Goal: Contribute content

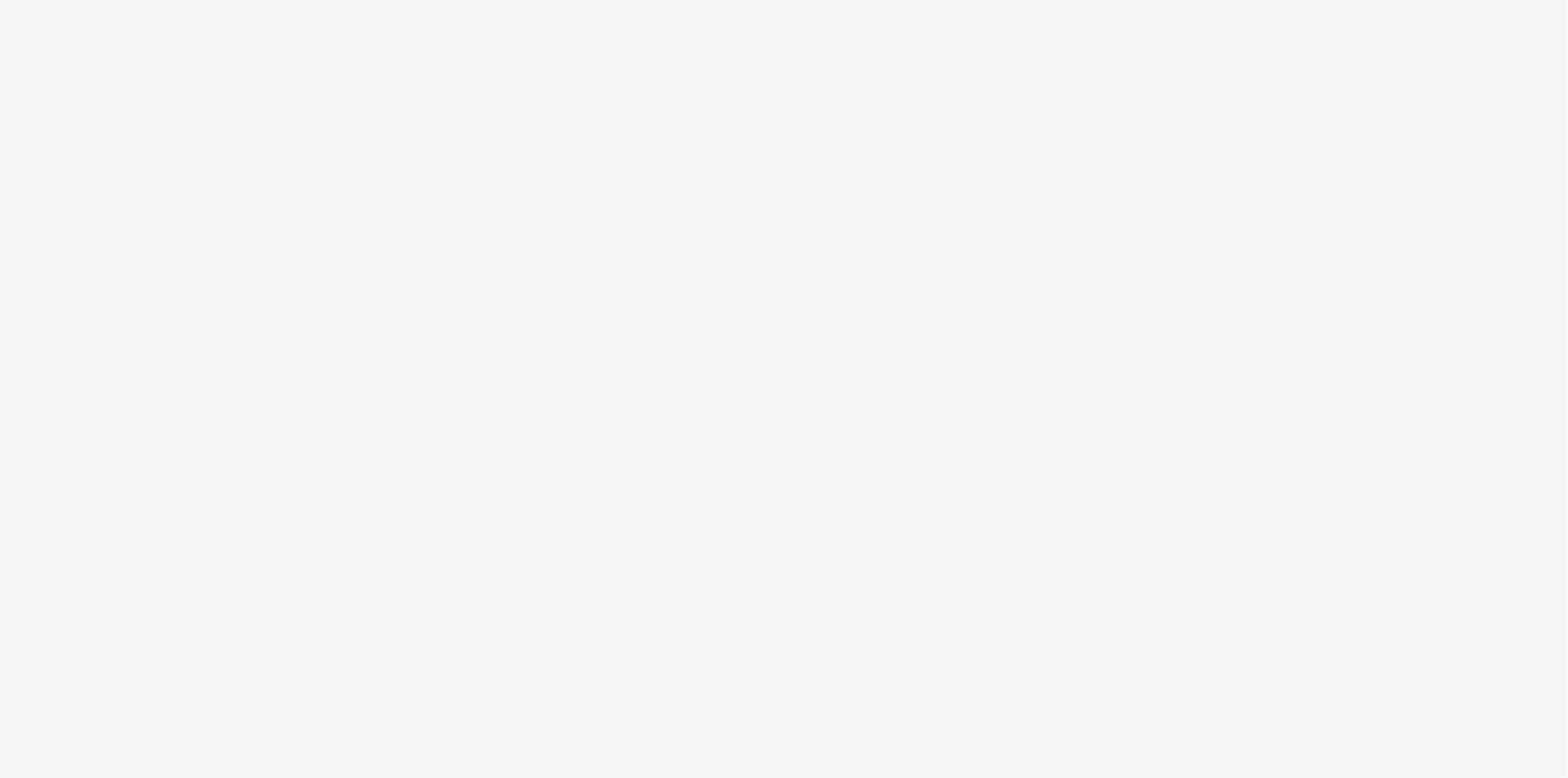
select select "79162ed7-0017-4339-93b0-3399b708648f"
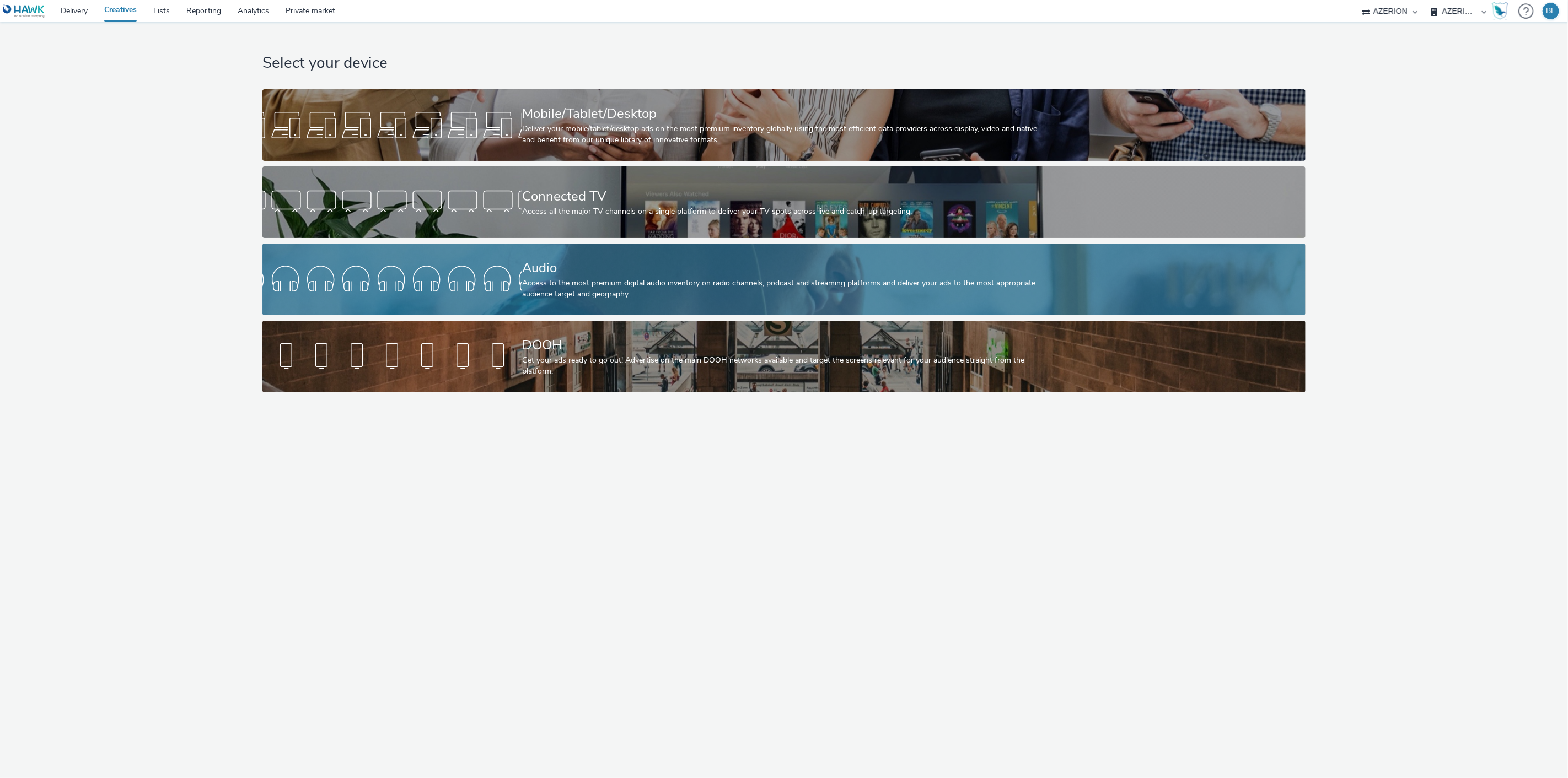
click at [577, 296] on div "Access to the most premium digital audio inventory on radio channels, podcast a…" at bounding box center [782, 289] width 520 height 22
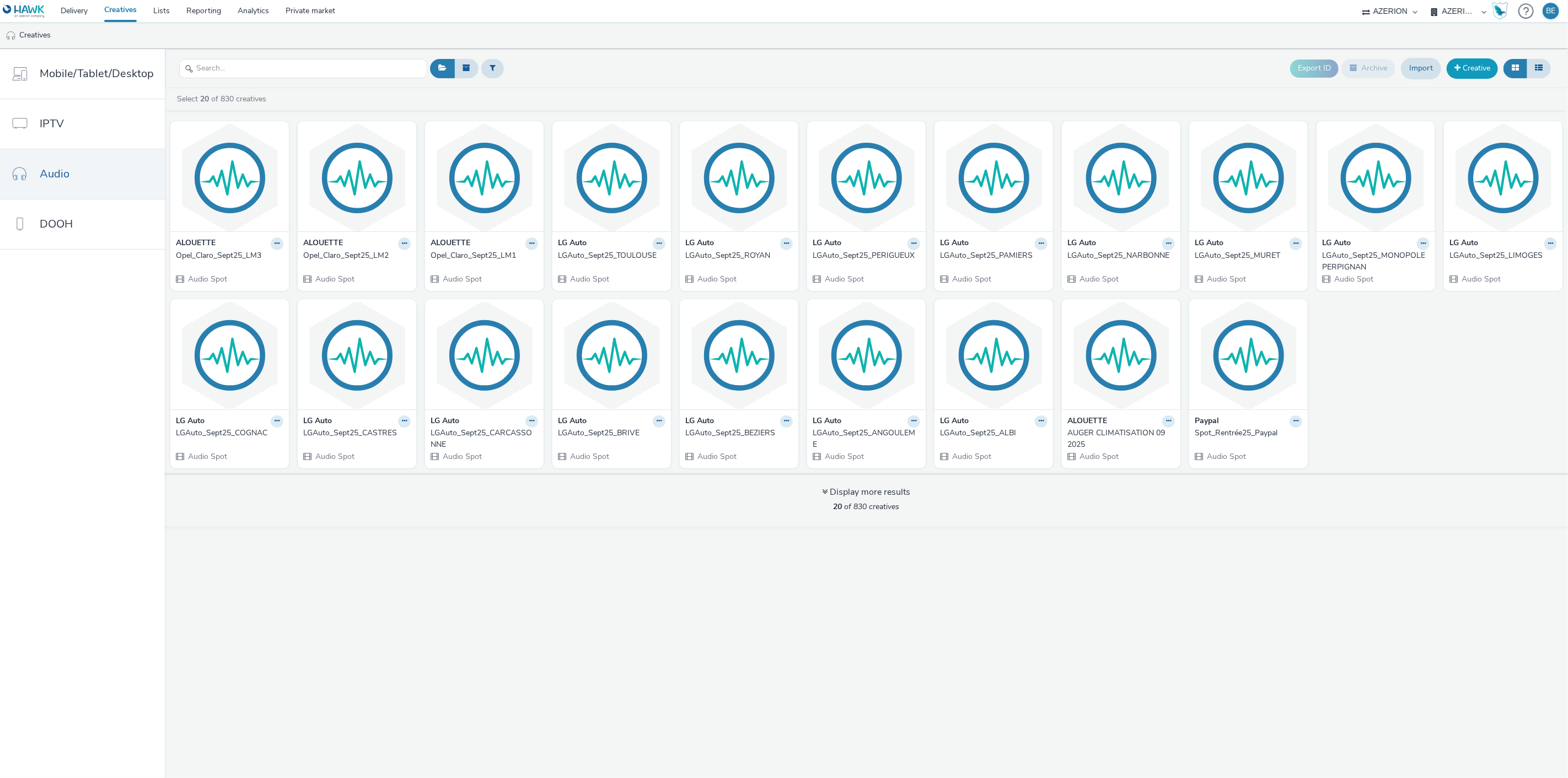
click at [1475, 65] on link "Creative" at bounding box center [1473, 68] width 51 height 20
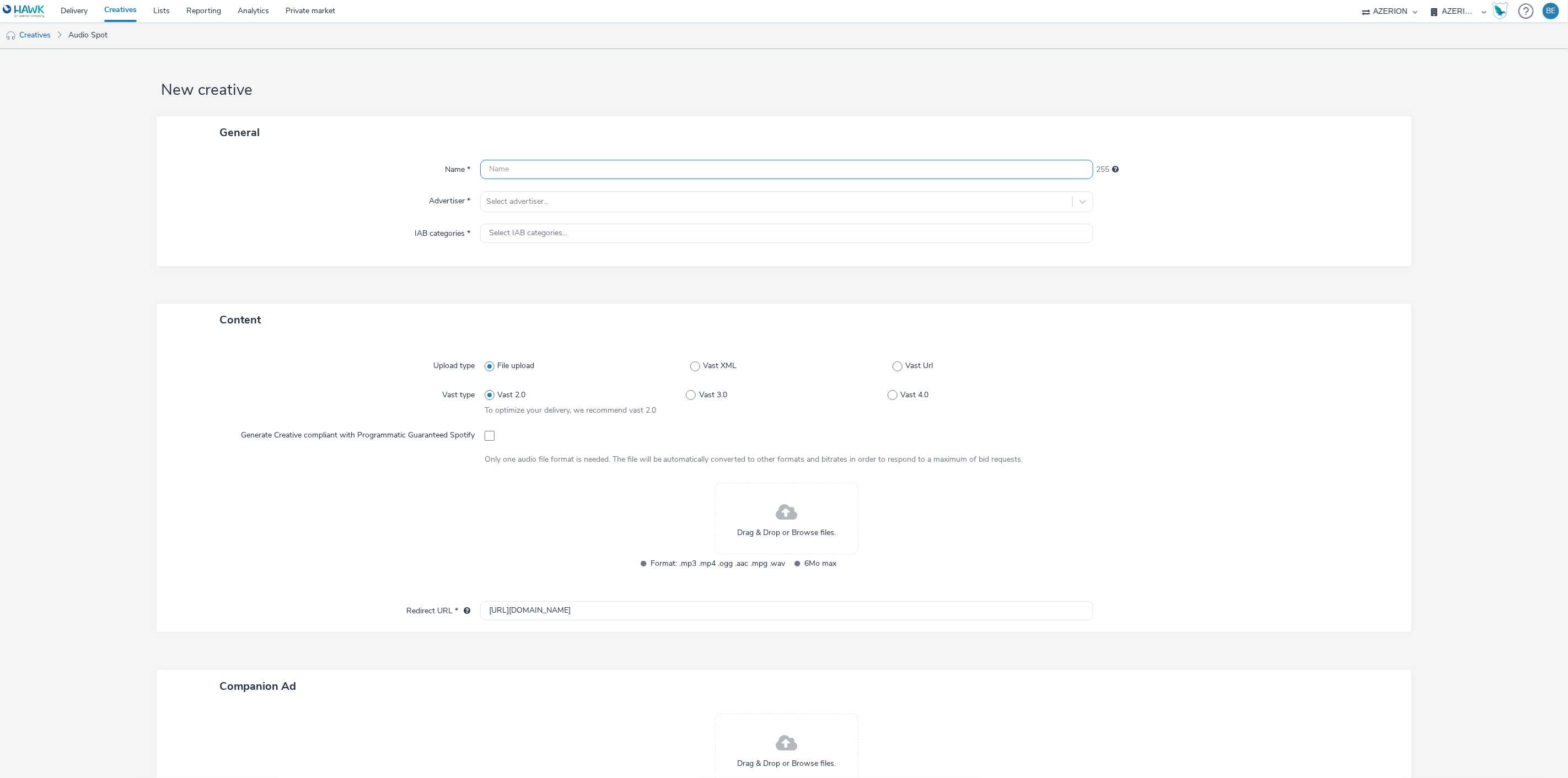
click at [515, 169] on input "text" at bounding box center [787, 170] width 614 height 19
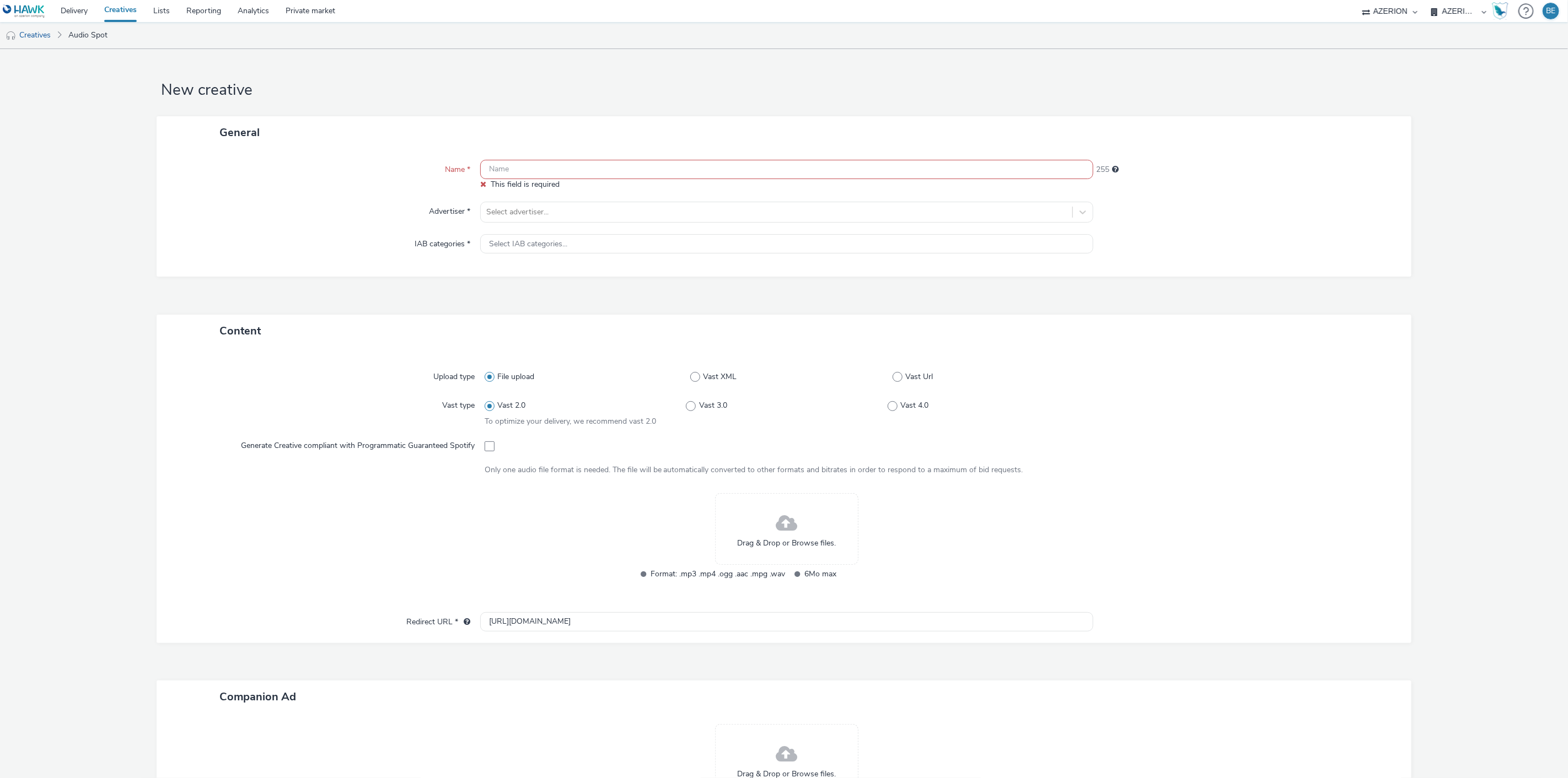
click at [568, 162] on input "text" at bounding box center [787, 170] width 614 height 19
paste input "FR_Prospectiv_Arlogis_AudioCPM_092025"
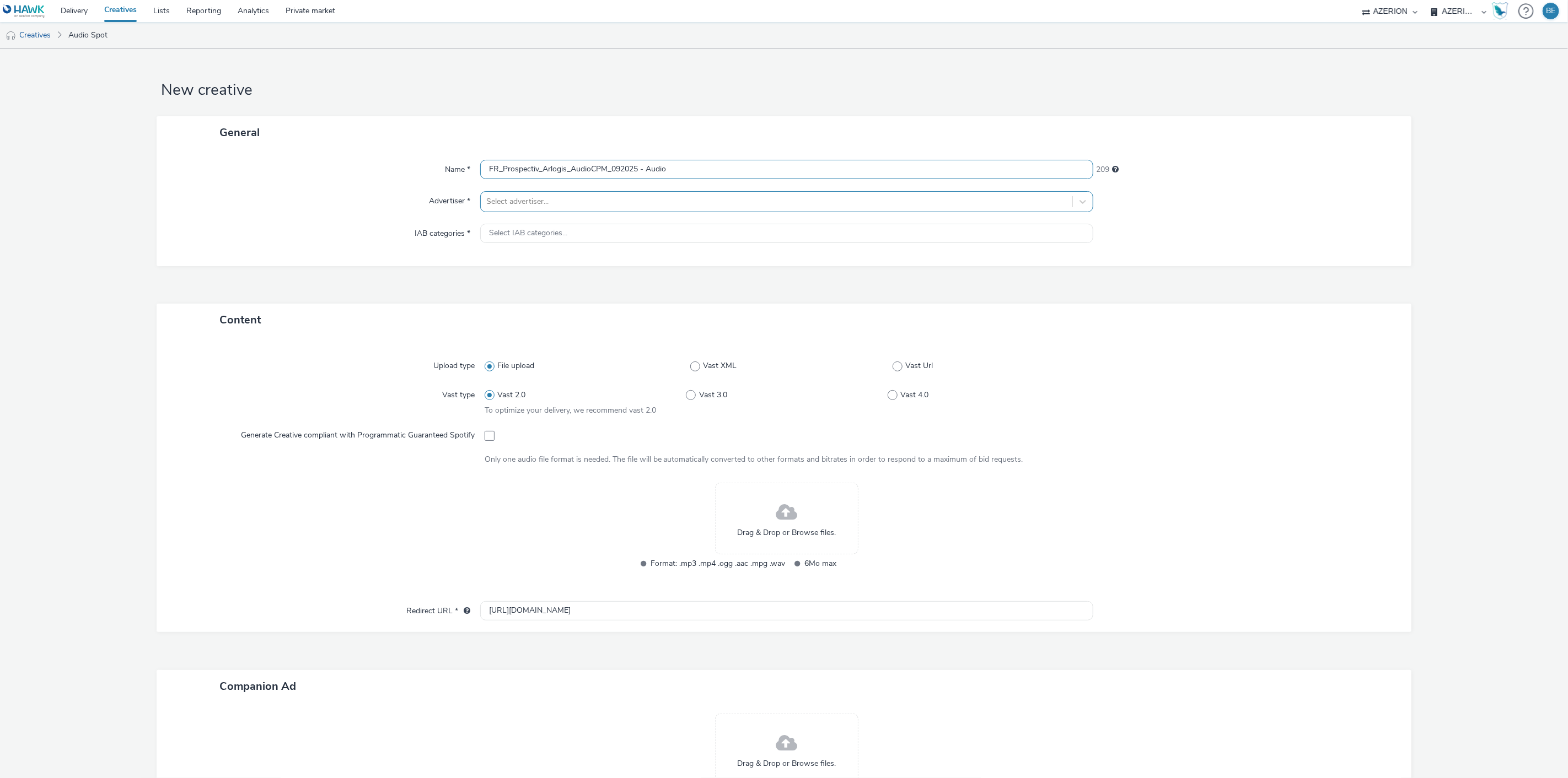
type input "FR_Prospectiv_Arlogis_AudioCPM_092025 - Audio"
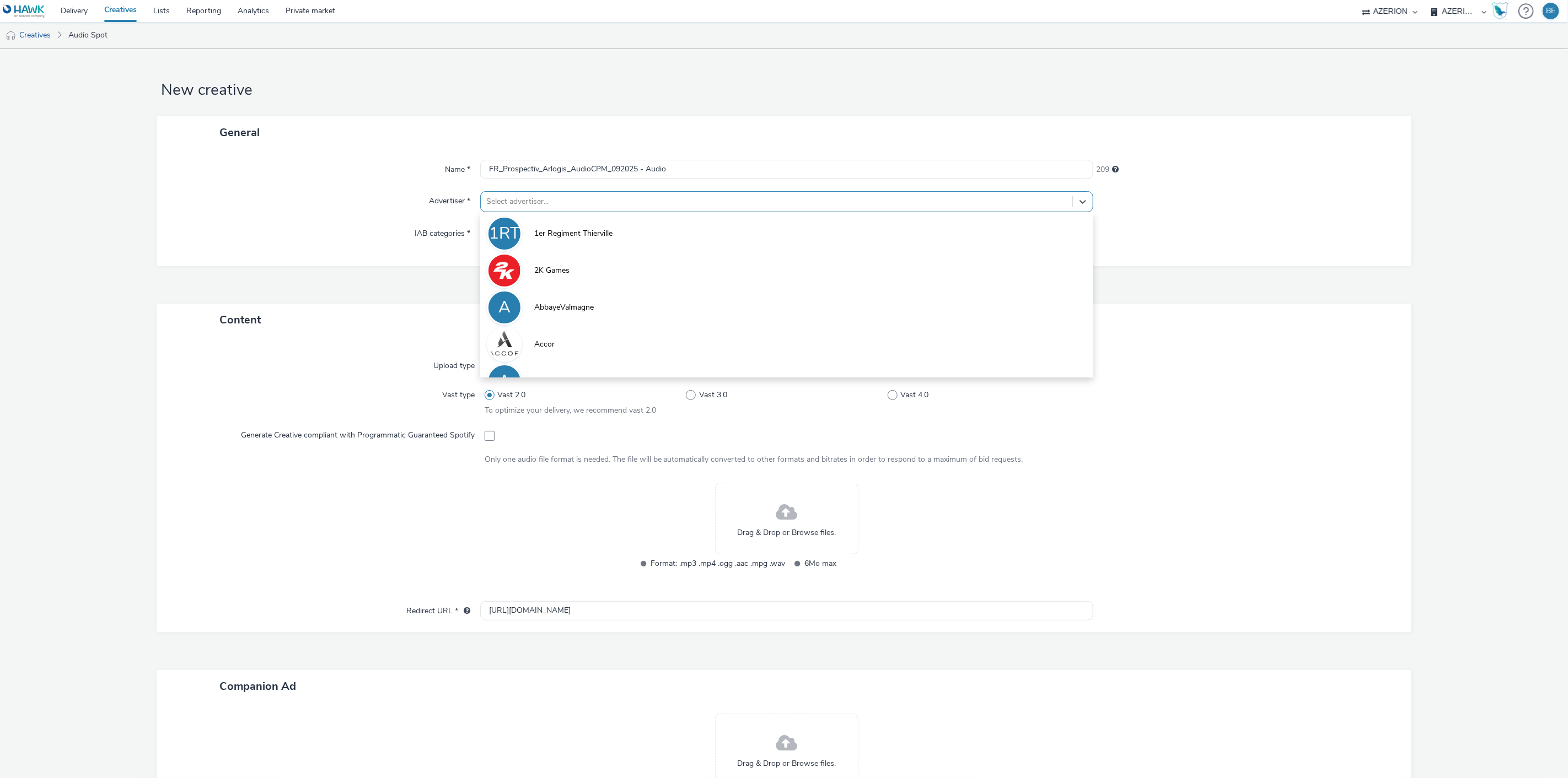
click at [537, 198] on div at bounding box center [776, 202] width 581 height 13
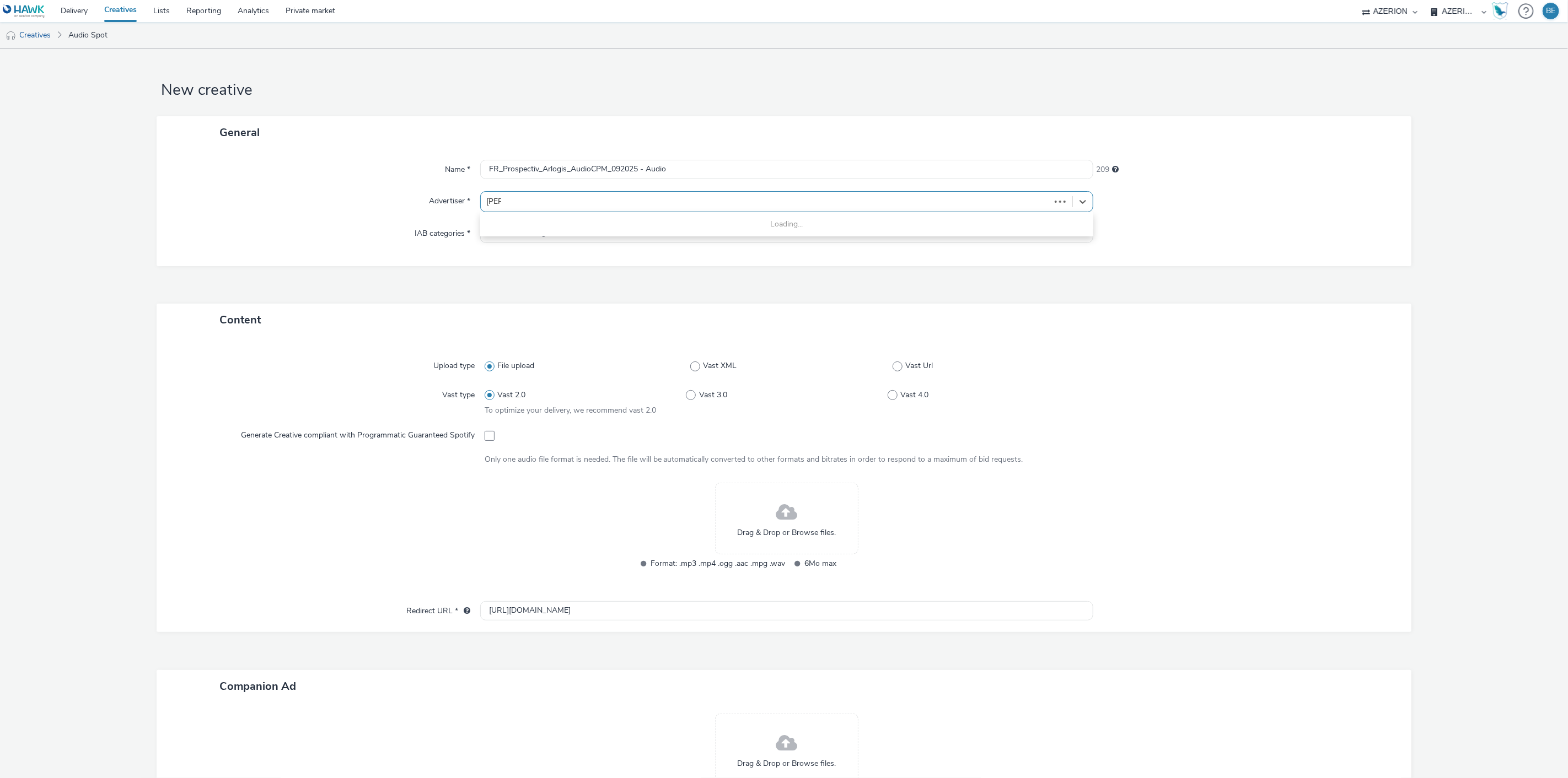
type input "arlog"
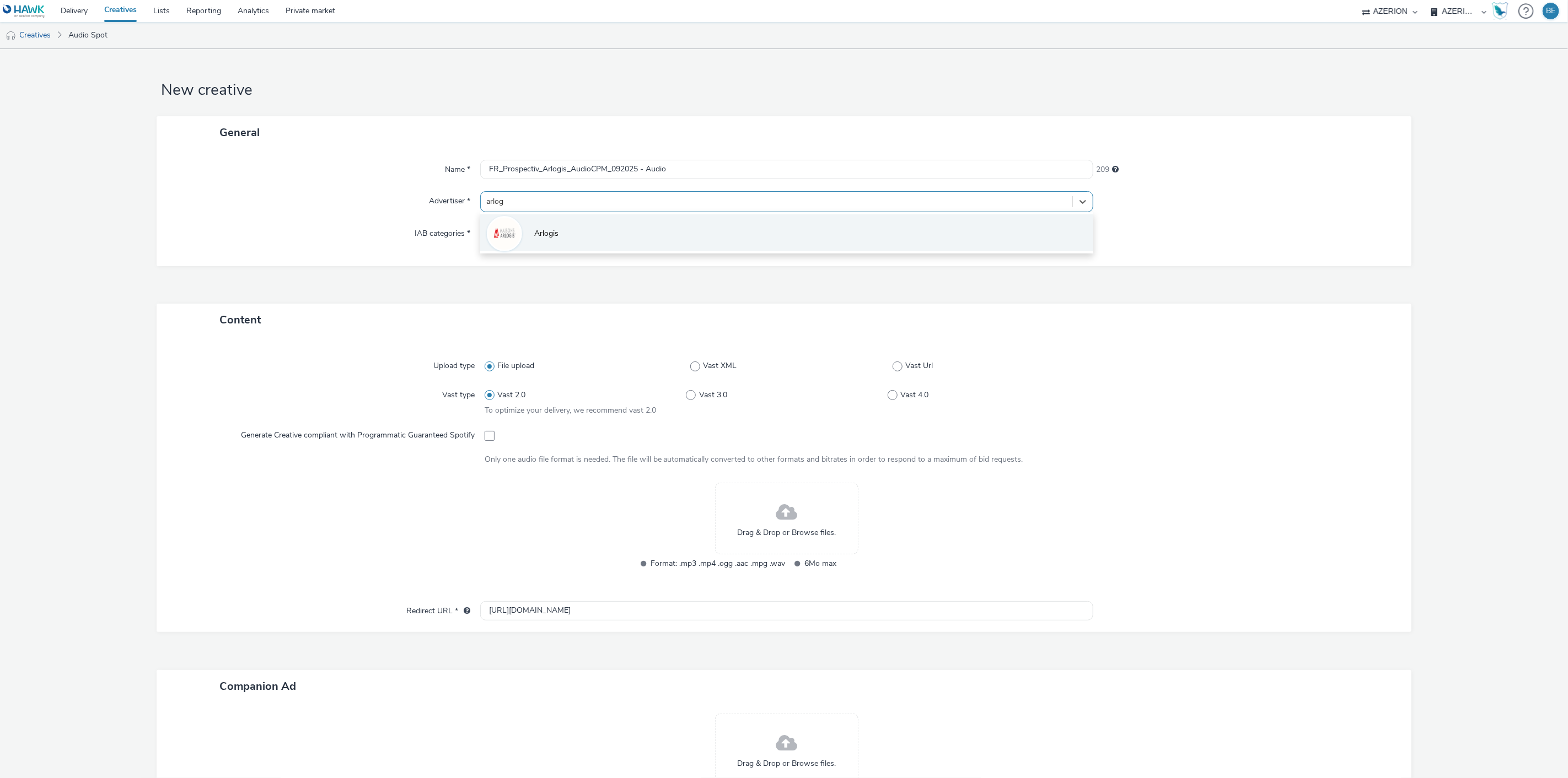
click at [516, 241] on div at bounding box center [504, 234] width 35 height 35
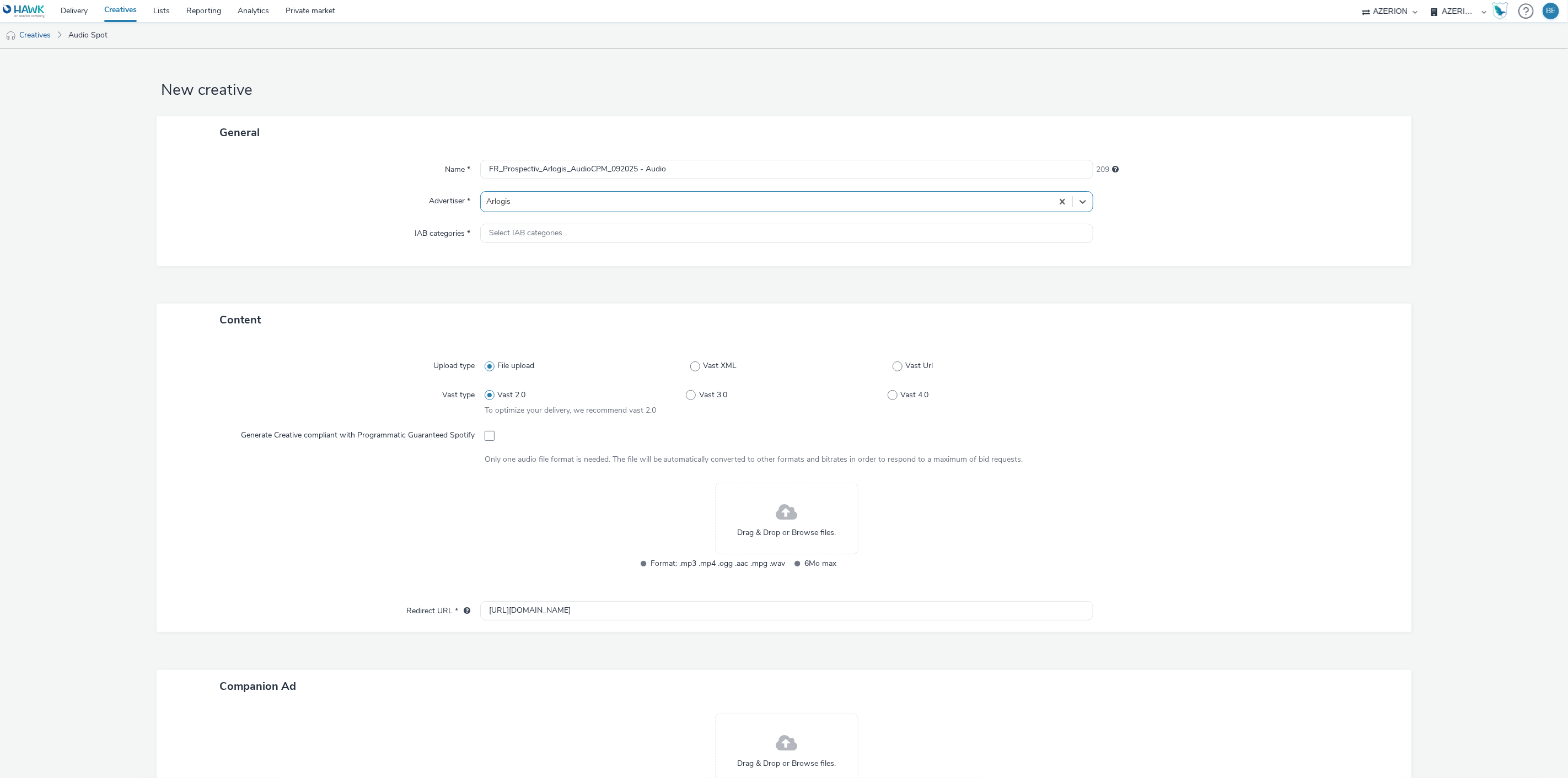
type input "[URL][DOMAIN_NAME]"
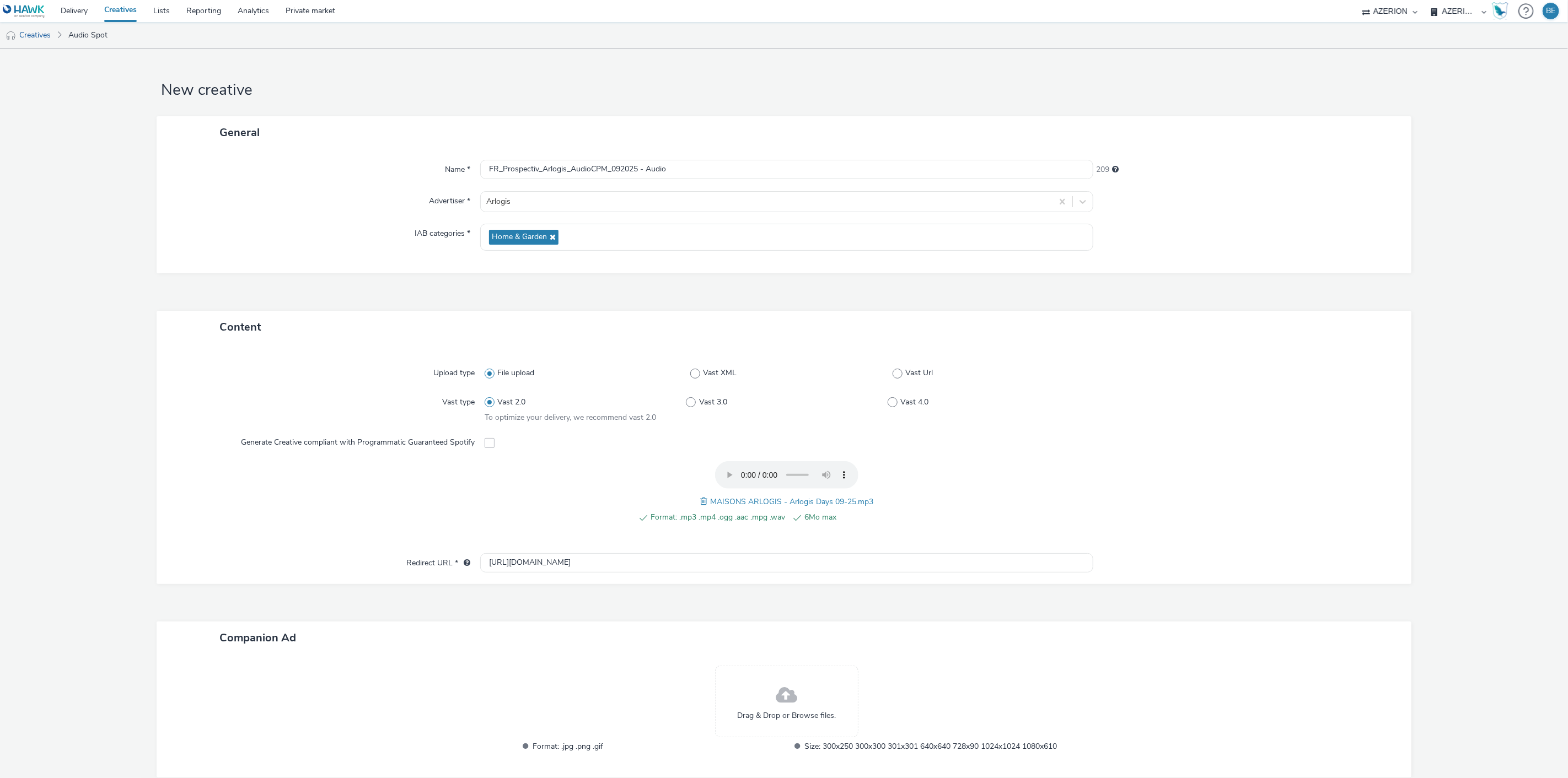
scroll to position [63, 0]
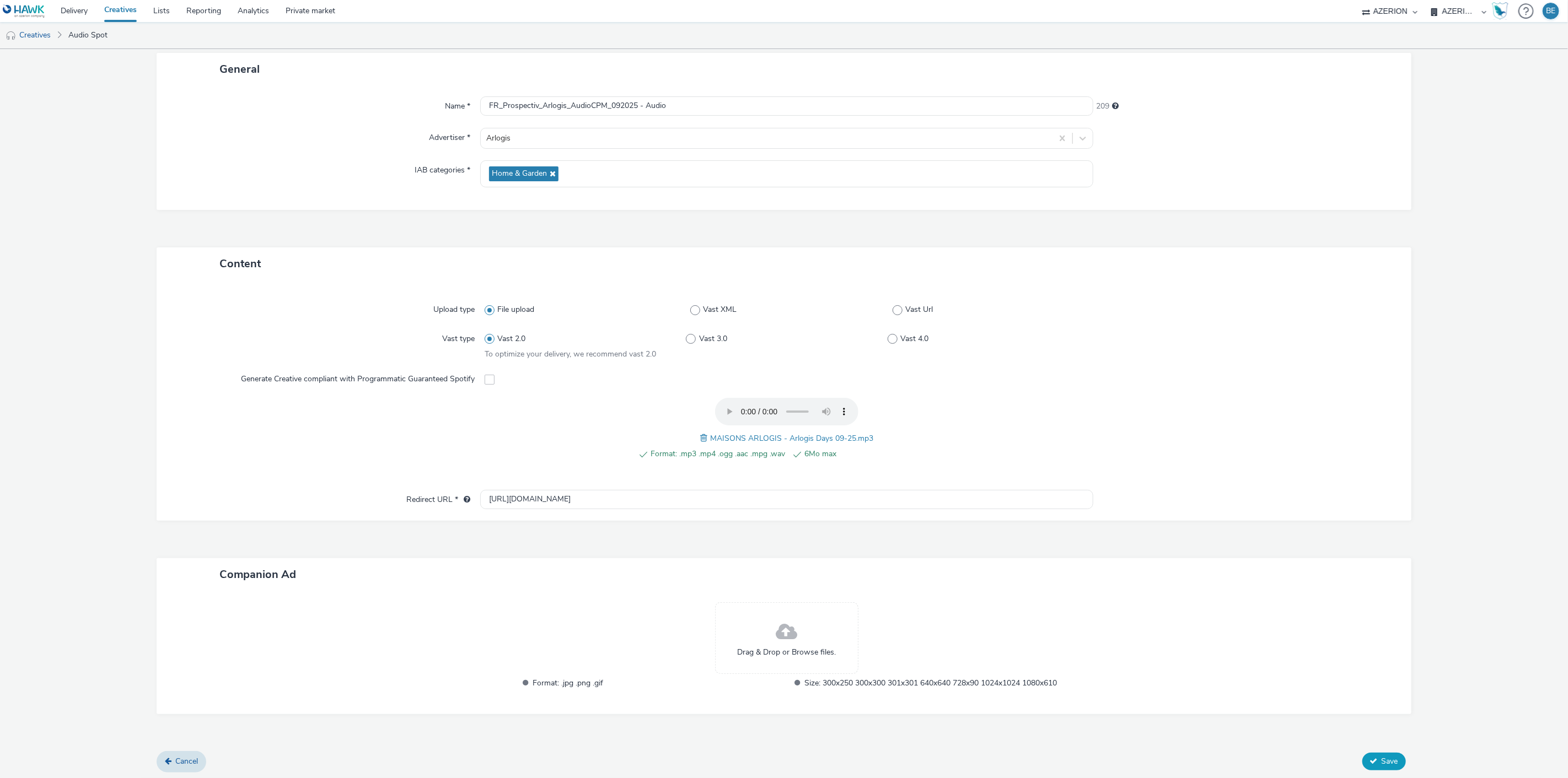
click at [1370, 762] on icon at bounding box center [1374, 761] width 8 height 8
